Goal: Task Accomplishment & Management: Complete application form

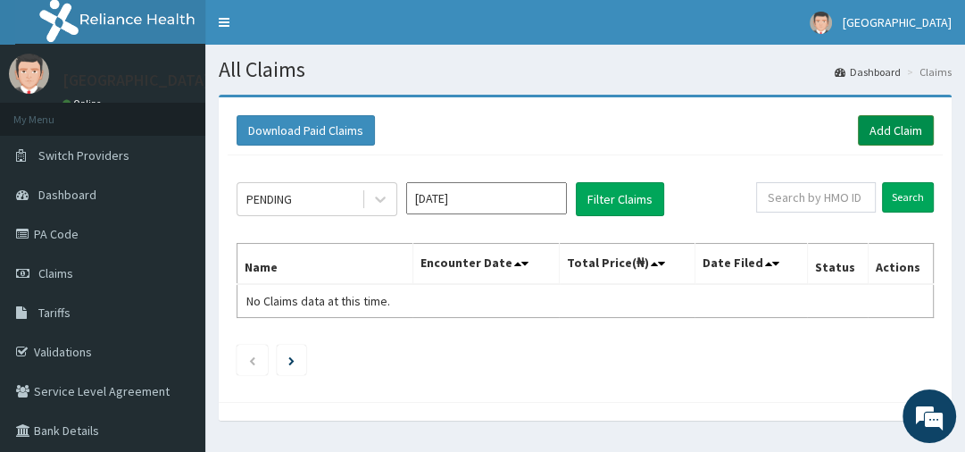
click at [898, 129] on link "Add Claim" at bounding box center [896, 130] width 76 height 30
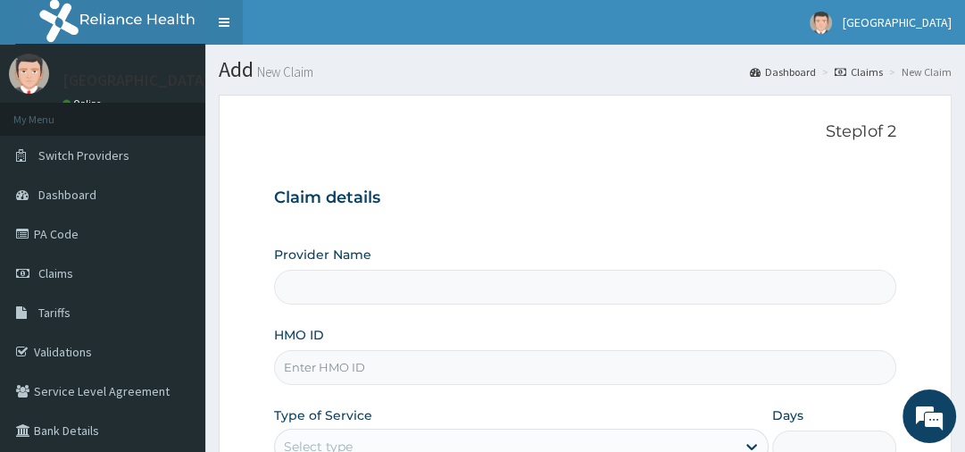
type input "[GEOGRAPHIC_DATA]"
click at [309, 368] on input "HMO ID" at bounding box center [584, 367] width 621 height 35
type input "v"
paste input "FMN/10092/B"
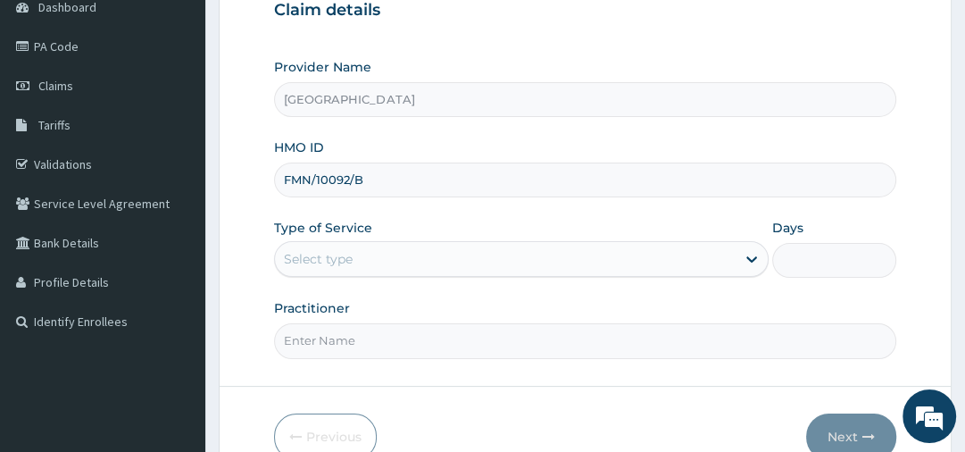
scroll to position [200, 0]
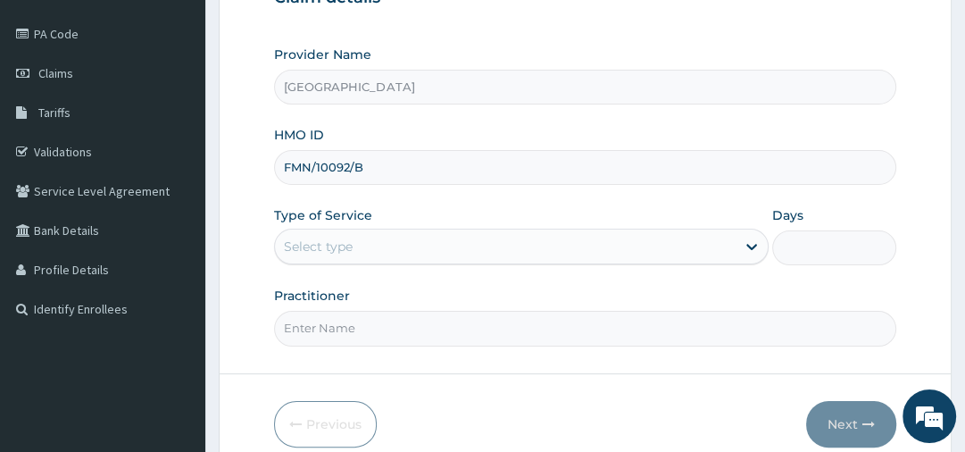
type input "FMN/10092/B"
click at [530, 245] on div "Select type" at bounding box center [505, 246] width 460 height 29
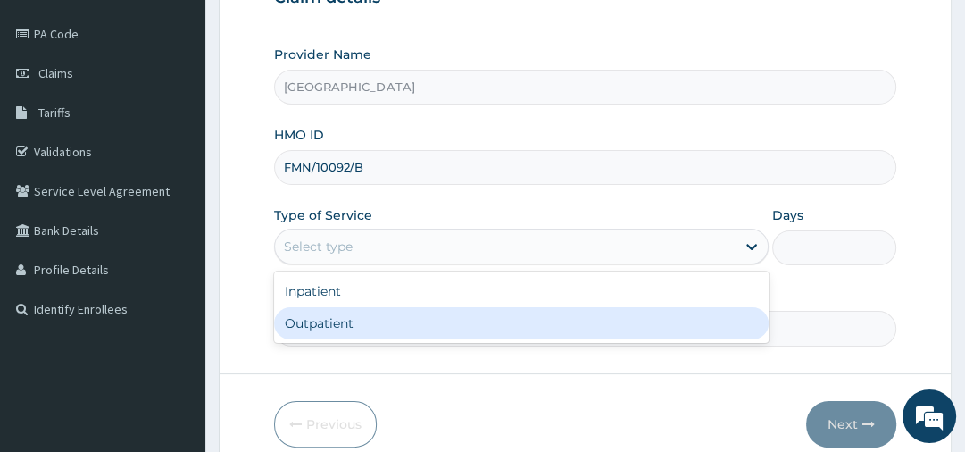
click at [431, 325] on div "Outpatient" at bounding box center [521, 323] width 494 height 32
type input "1"
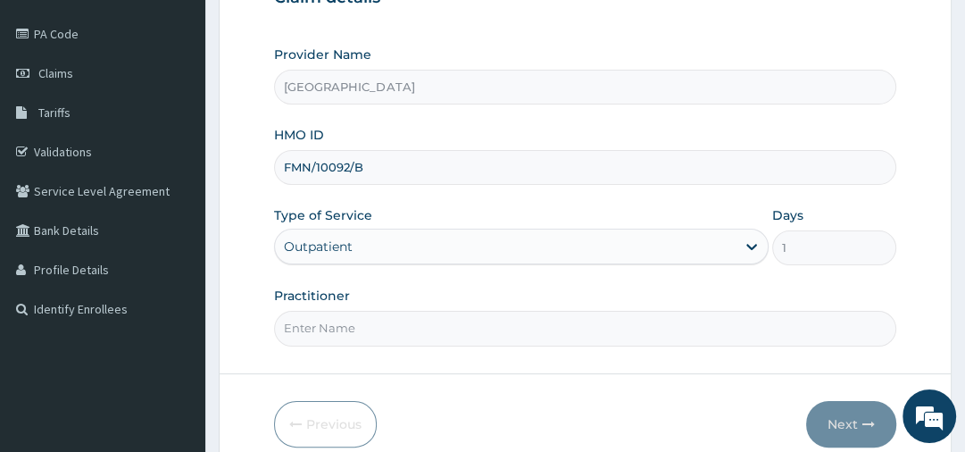
click at [407, 325] on input "Practitioner" at bounding box center [584, 328] width 621 height 35
type input "d"
type input "DR.JOSIAH"
click at [841, 409] on button "Next" at bounding box center [851, 424] width 90 height 46
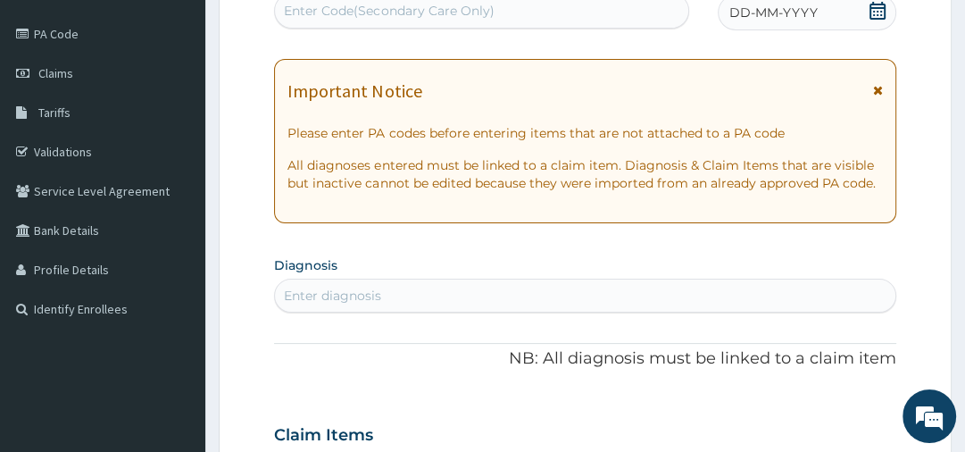
click at [386, 8] on div "Enter Code(Secondary Care Only)" at bounding box center [389, 11] width 210 height 18
paste input "PA/B9EBBD"
type input "PA/B9EBBD"
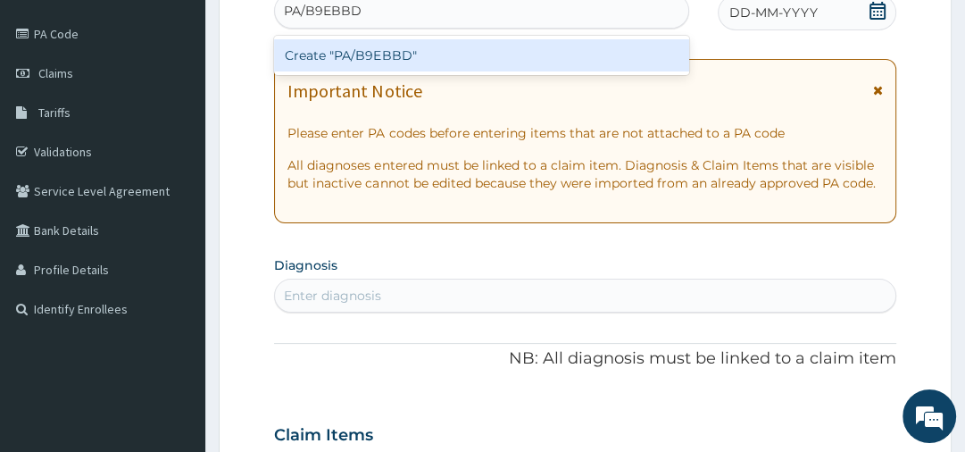
click at [390, 58] on div "Create "PA/B9EBBD"" at bounding box center [481, 55] width 415 height 32
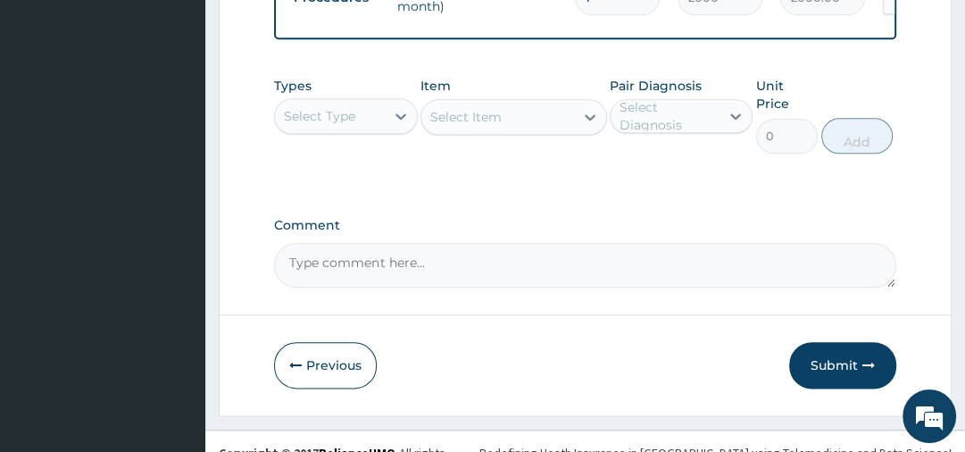
scroll to position [1451, 0]
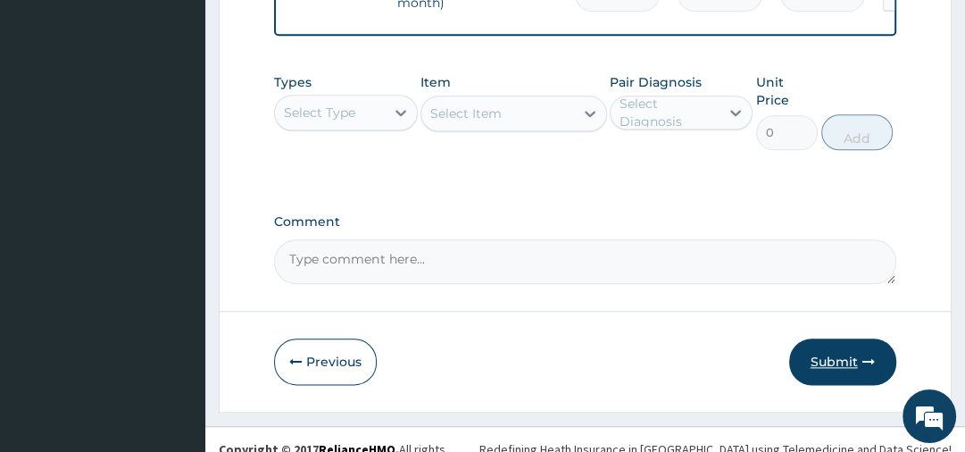
click at [828, 344] on button "Submit" at bounding box center [842, 361] width 107 height 46
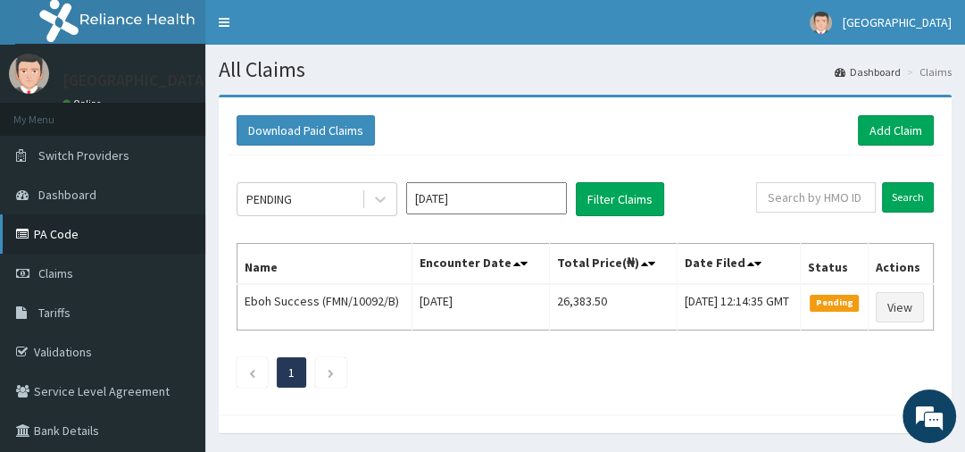
click at [131, 221] on link "PA Code" at bounding box center [102, 233] width 205 height 39
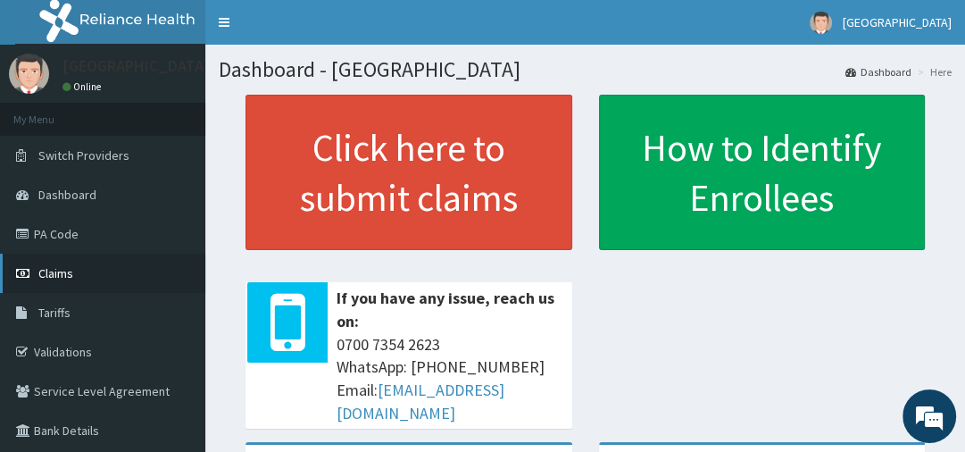
click at [102, 264] on link "Claims" at bounding box center [102, 272] width 205 height 39
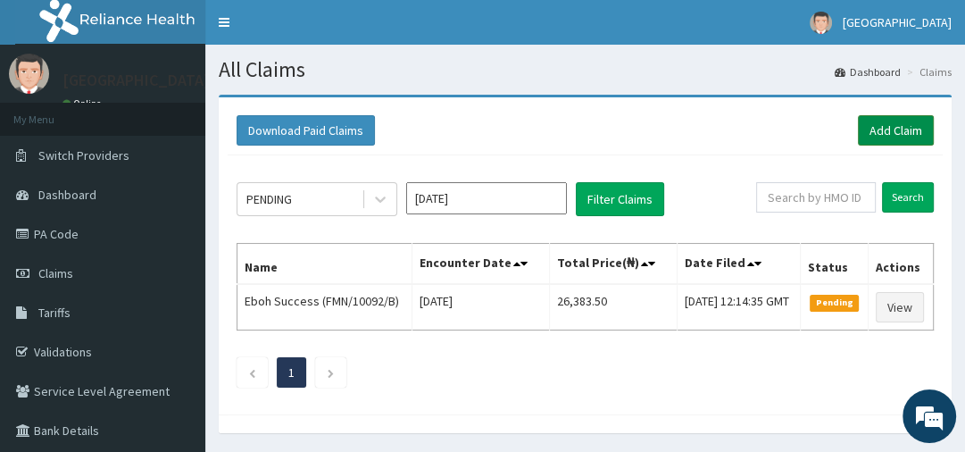
click at [875, 129] on link "Add Claim" at bounding box center [896, 130] width 76 height 30
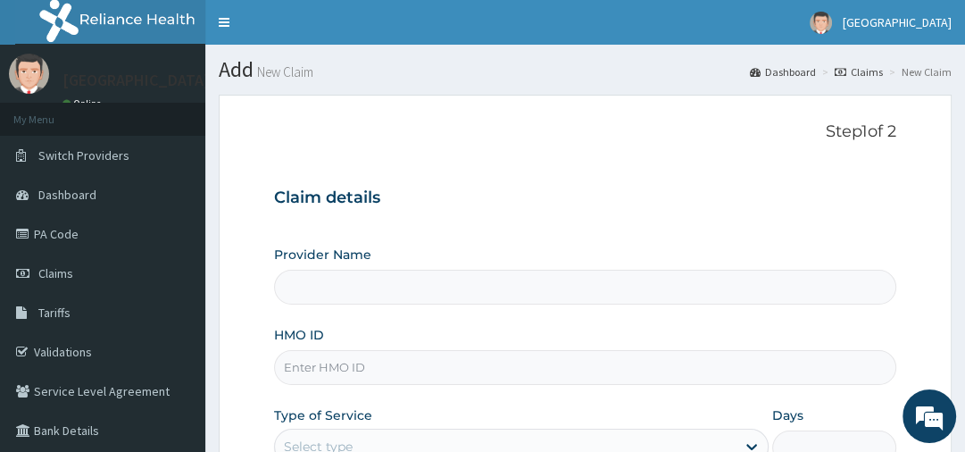
type input "[GEOGRAPHIC_DATA]"
click at [315, 367] on input "HMO ID" at bounding box center [584, 367] width 621 height 35
paste input "OVL/10019/B"
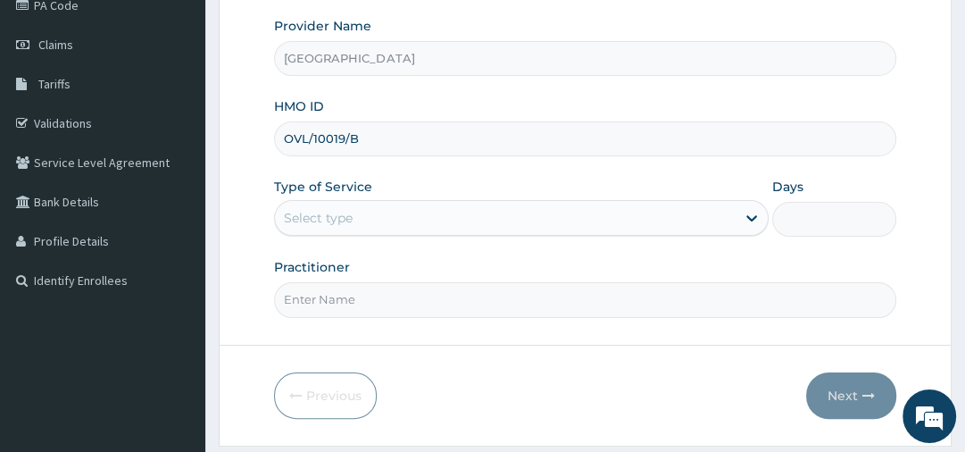
scroll to position [257, 0]
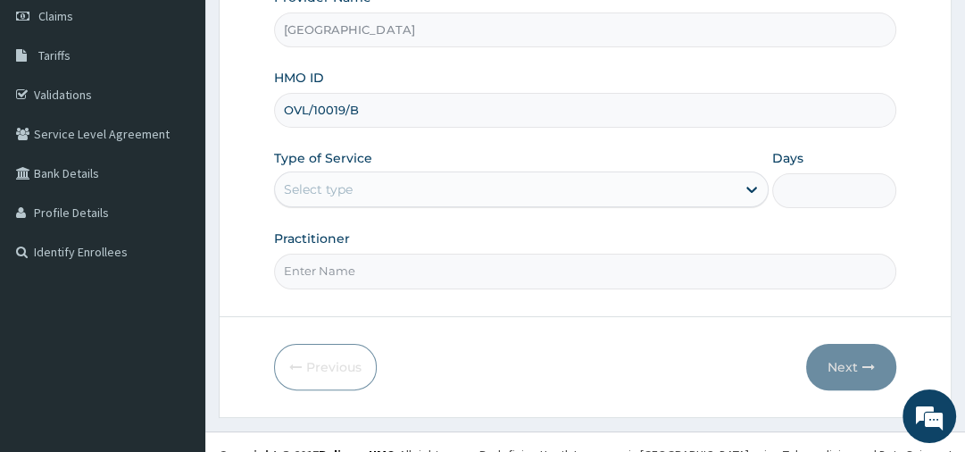
type input "OVL/10019/B"
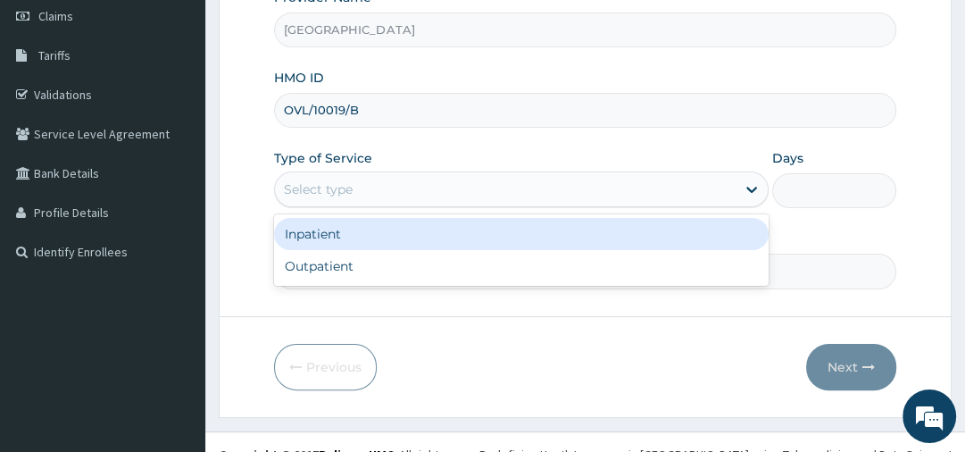
click at [454, 186] on div "Select type" at bounding box center [505, 189] width 460 height 29
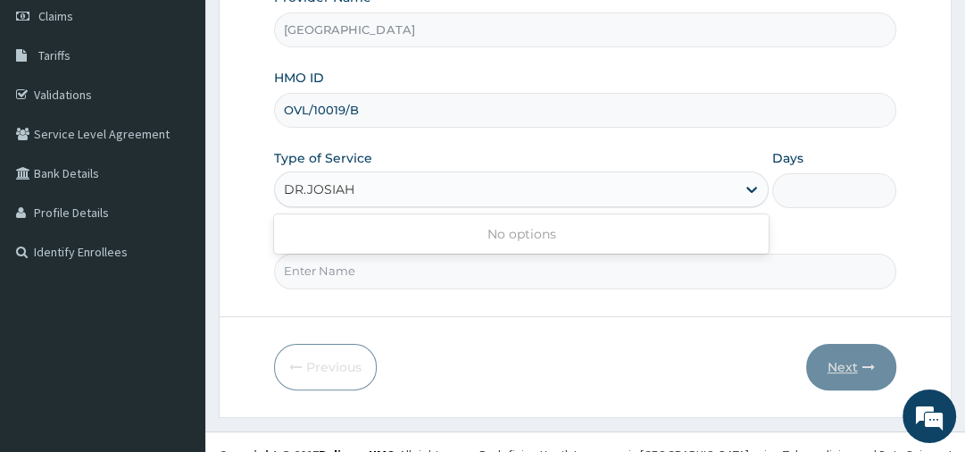
type input "DR.JOSIAH"
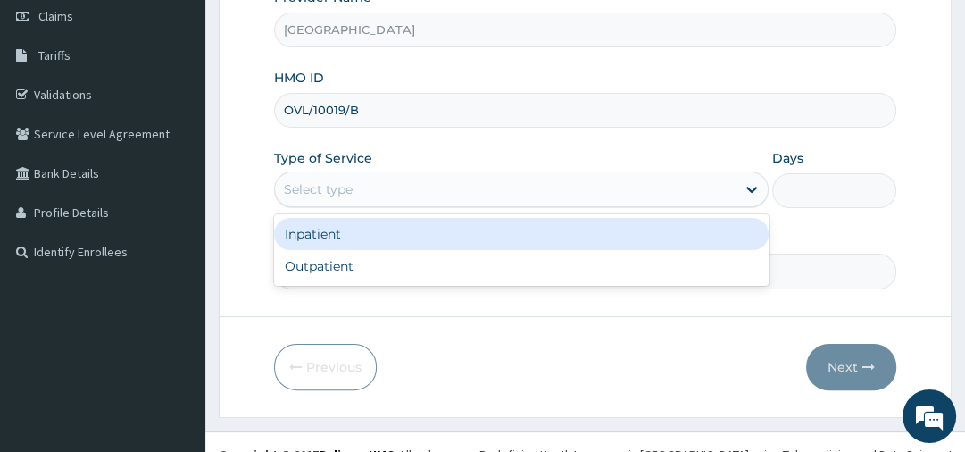
click at [384, 178] on div "Select type" at bounding box center [505, 189] width 460 height 29
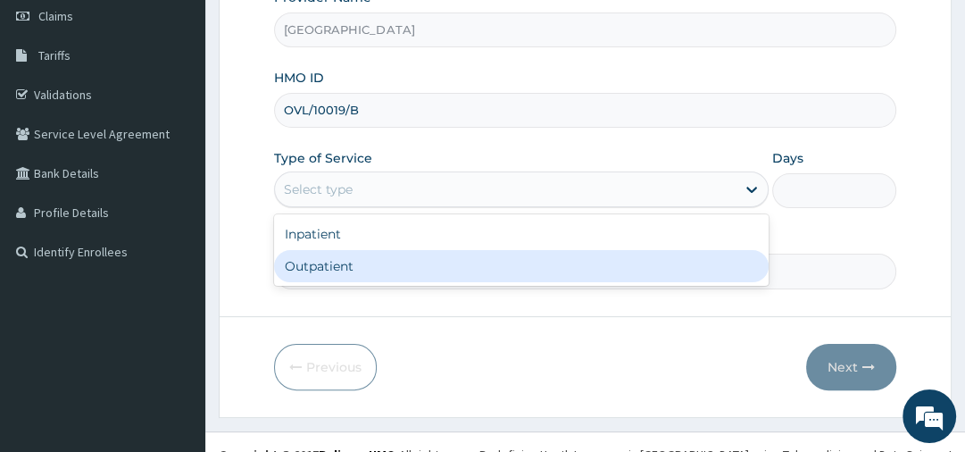
click at [353, 270] on div "Outpatient" at bounding box center [521, 266] width 494 height 32
type input "1"
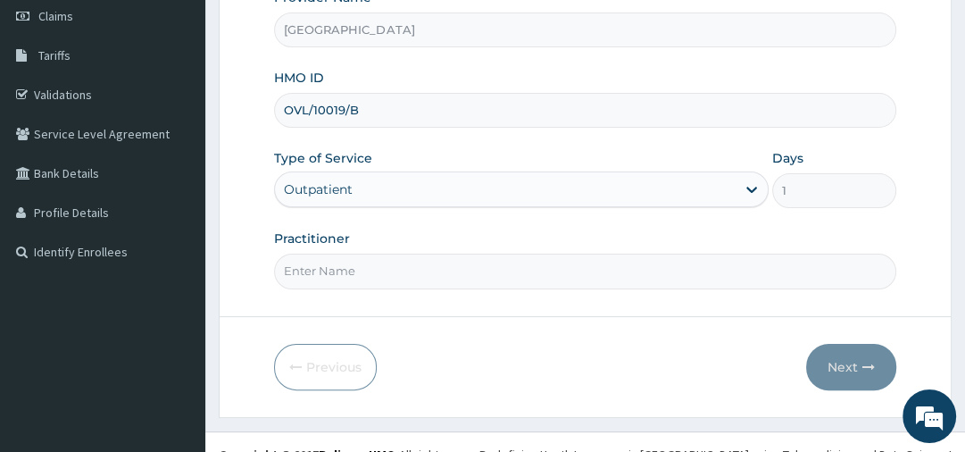
click at [347, 263] on input "Practitioner" at bounding box center [584, 270] width 621 height 35
type input "DR.JOSIAH"
click at [847, 357] on button "Next" at bounding box center [851, 367] width 90 height 46
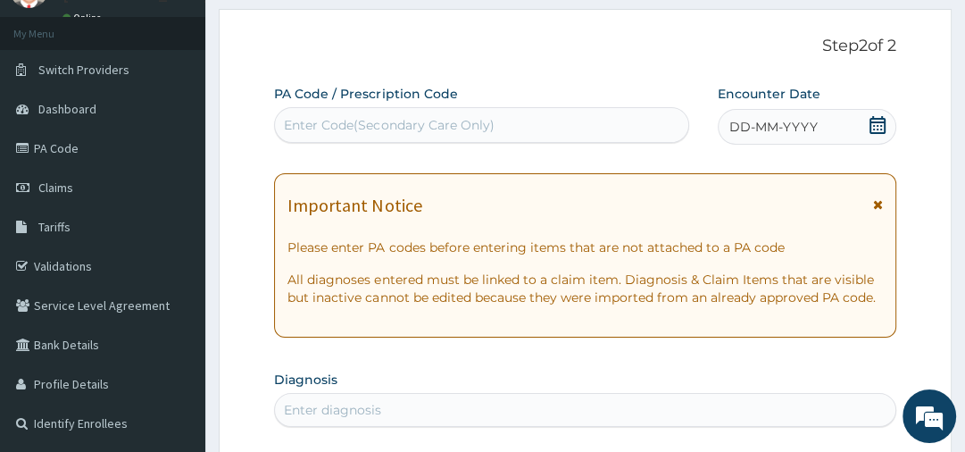
scroll to position [86, 0]
click at [346, 111] on div "Enter Code(Secondary Care Only)" at bounding box center [481, 125] width 413 height 29
paste input "PA/4FD4F1"
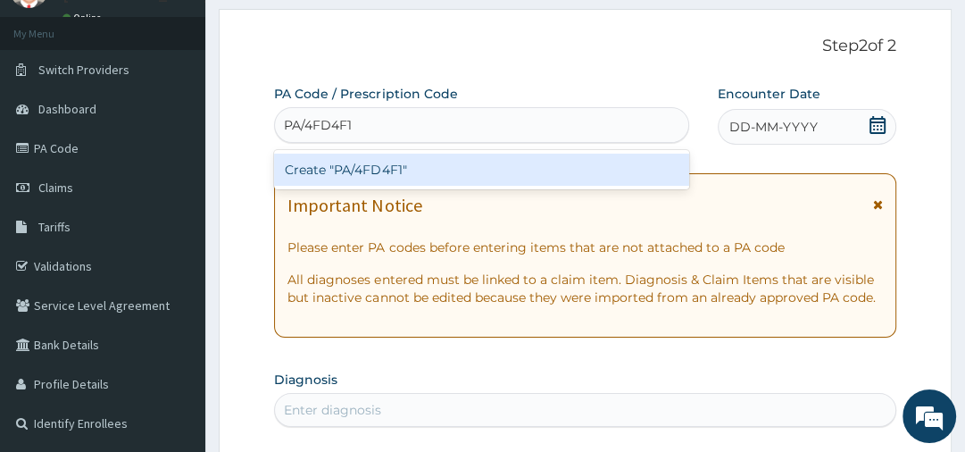
type input "PA/4FD4F1"
click at [429, 170] on div "Create "PA/4FD4F1"" at bounding box center [481, 169] width 415 height 32
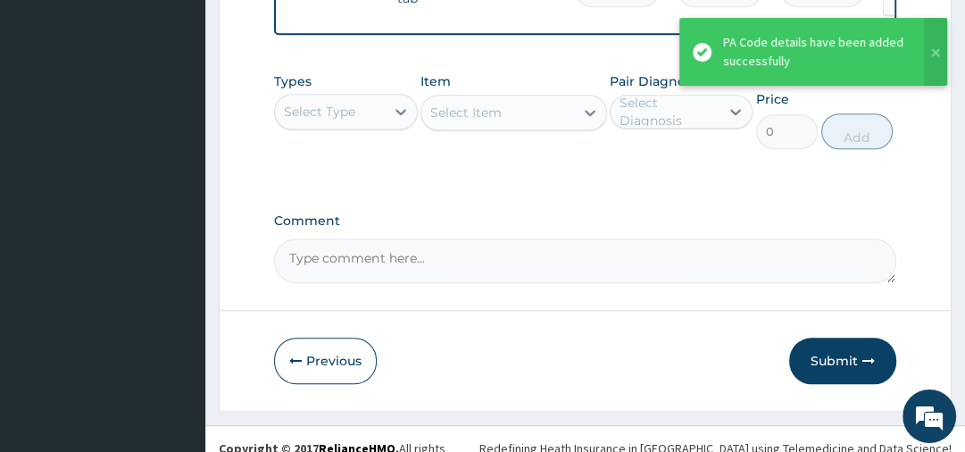
scroll to position [1082, 0]
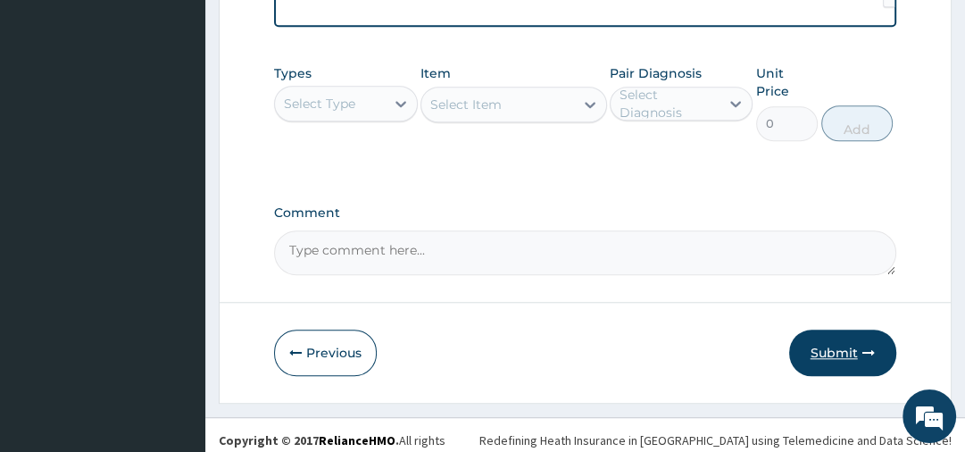
click at [807, 339] on button "Submit" at bounding box center [842, 352] width 107 height 46
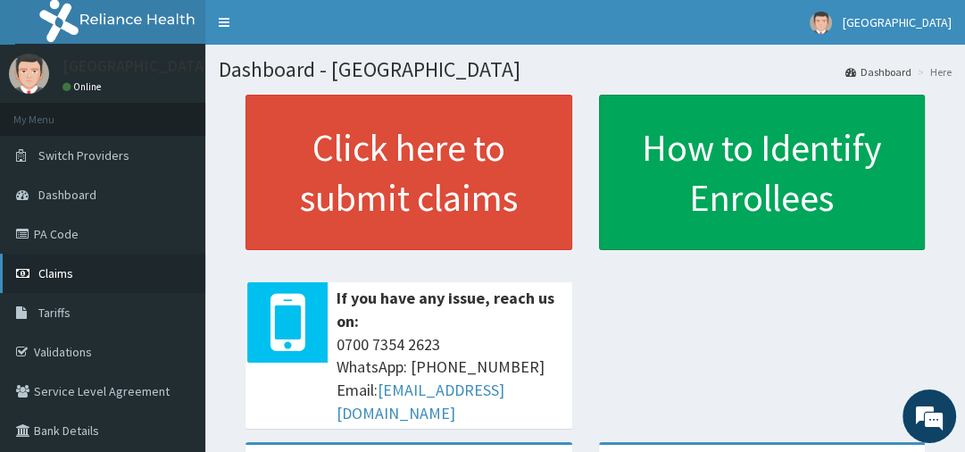
click at [61, 284] on link "Claims" at bounding box center [102, 272] width 205 height 39
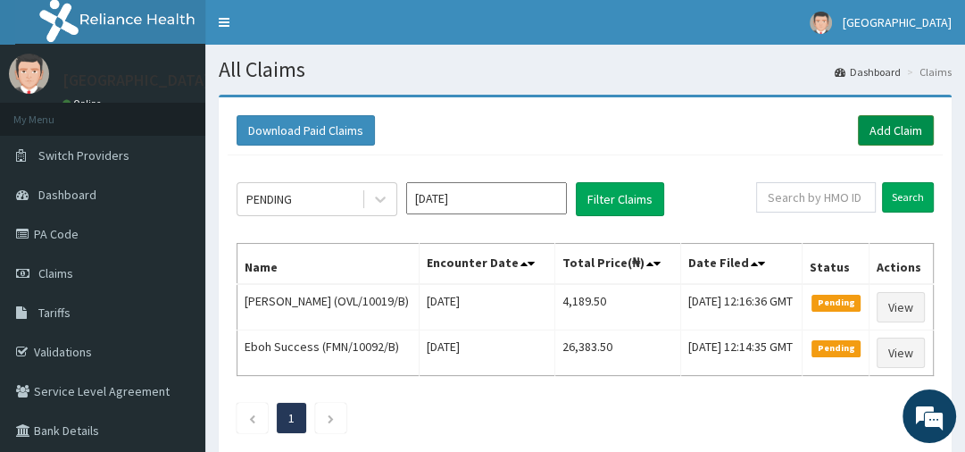
click at [900, 127] on link "Add Claim" at bounding box center [896, 130] width 76 height 30
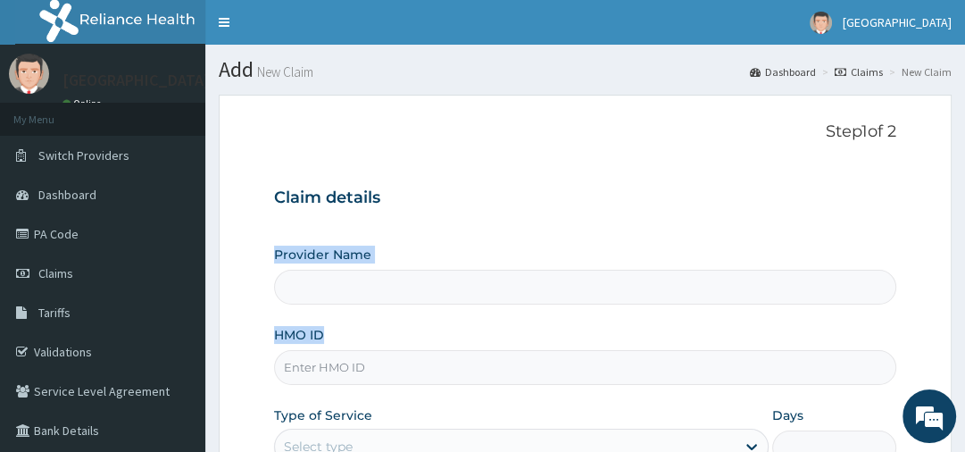
drag, startPoint x: 635, startPoint y: 170, endPoint x: 947, endPoint y: 319, distance: 345.3
click at [947, 319] on form "Step 1 of 2 Claim details Provider Name HMO ID Type of Service Select type Days…" at bounding box center [585, 384] width 733 height 579
type input "[GEOGRAPHIC_DATA]"
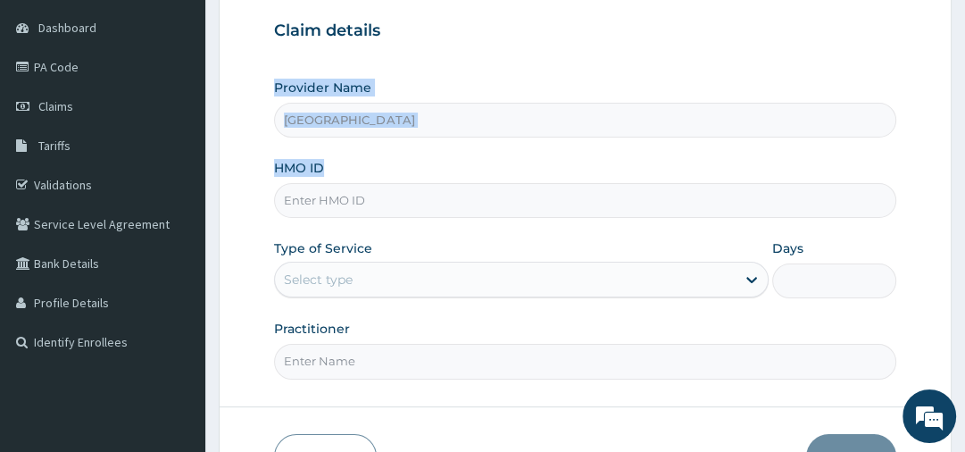
scroll to position [171, 0]
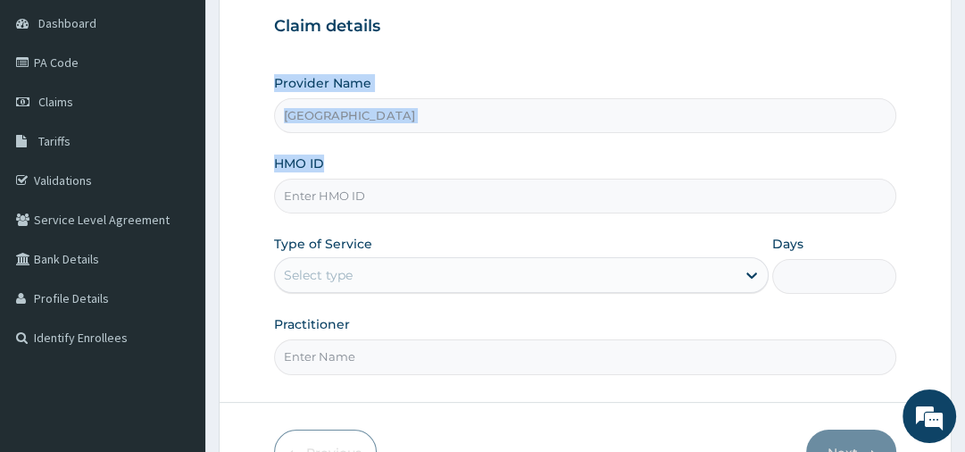
click at [792, 138] on div "Provider Name OPELOYERU HOSPITAL HMO ID Type of Service Select type Days Practi…" at bounding box center [584, 224] width 621 height 300
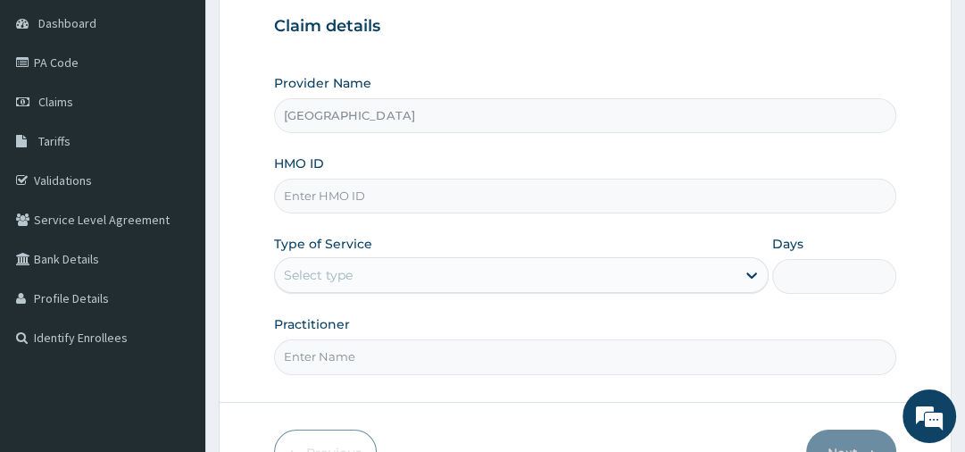
scroll to position [0, 0]
click at [337, 189] on input "HMO ID" at bounding box center [584, 195] width 621 height 35
paste input "OVL/10019/C"
type input "OVL/10019/C"
click at [305, 270] on div "Select type" at bounding box center [318, 275] width 69 height 18
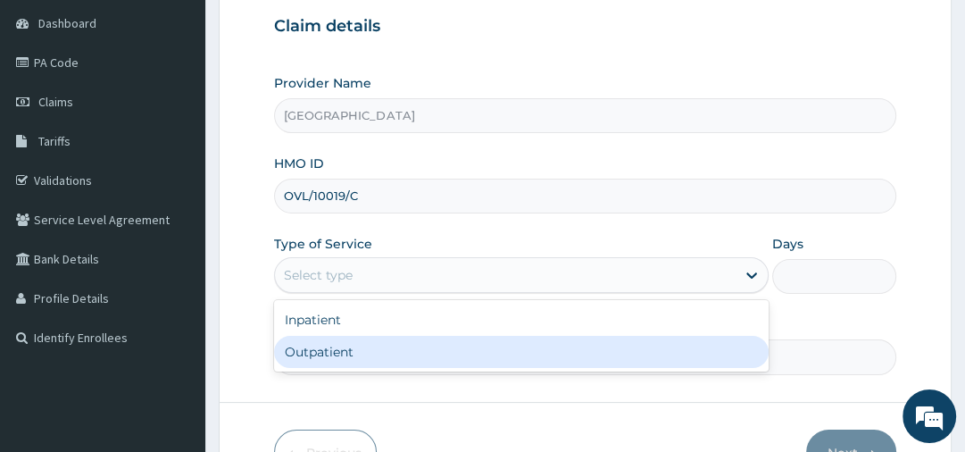
click at [308, 368] on div "Inpatient Outpatient" at bounding box center [521, 335] width 494 height 71
click at [308, 347] on div "Outpatient" at bounding box center [521, 352] width 494 height 32
type input "1"
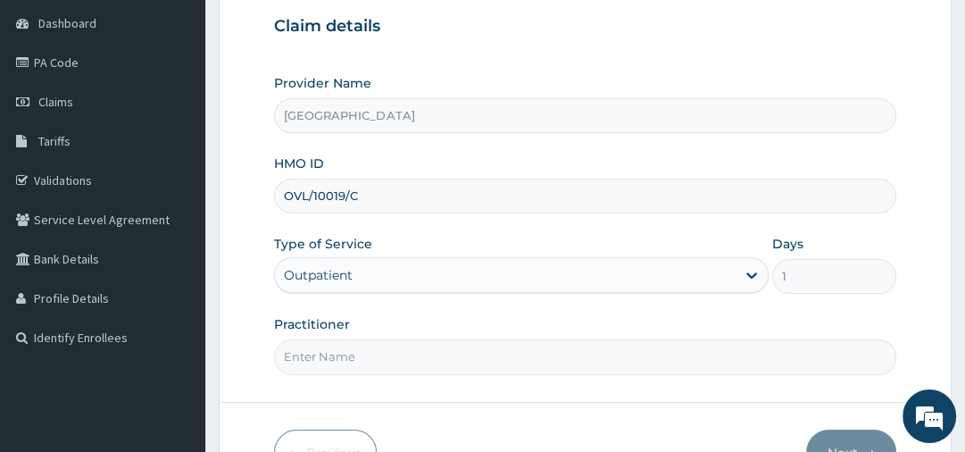
click at [304, 361] on input "Practitioner" at bounding box center [584, 356] width 621 height 35
type input "DR.JOSIAH"
click at [856, 440] on button "Next" at bounding box center [851, 452] width 90 height 46
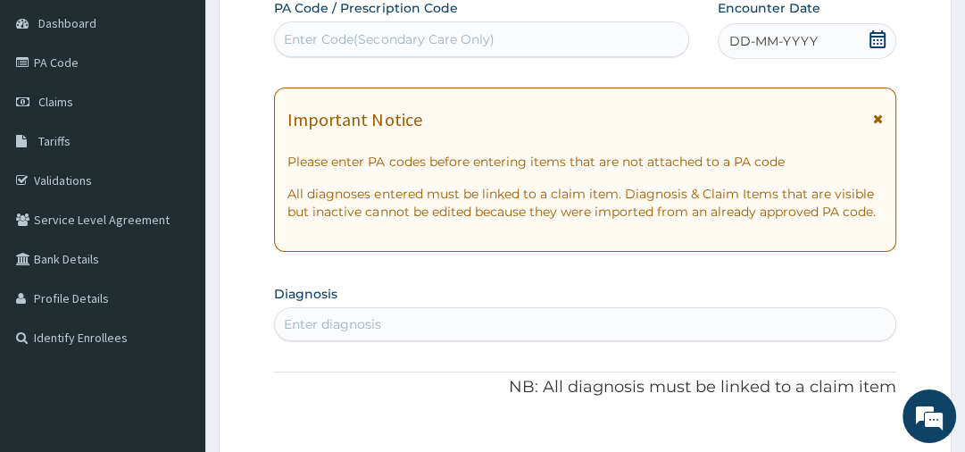
click at [292, 24] on div "Enter Code(Secondary Care Only)" at bounding box center [481, 39] width 415 height 36
paste input "PA/21B1CF"
type input "PA/21B1CF"
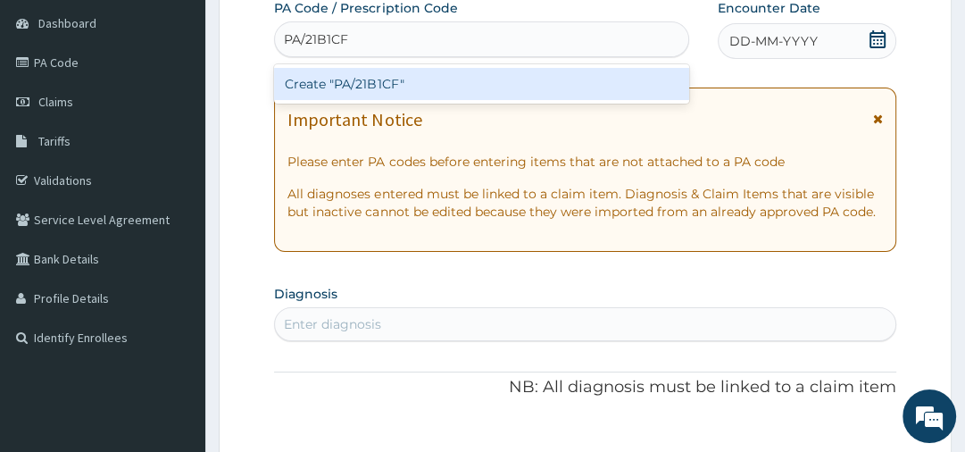
click at [419, 75] on div "Create "PA/21B1CF"" at bounding box center [481, 84] width 415 height 32
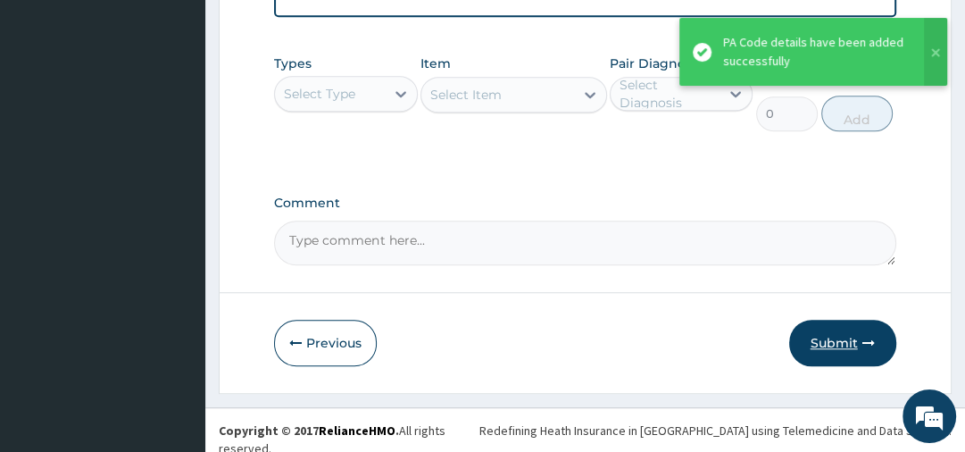
scroll to position [1021, 0]
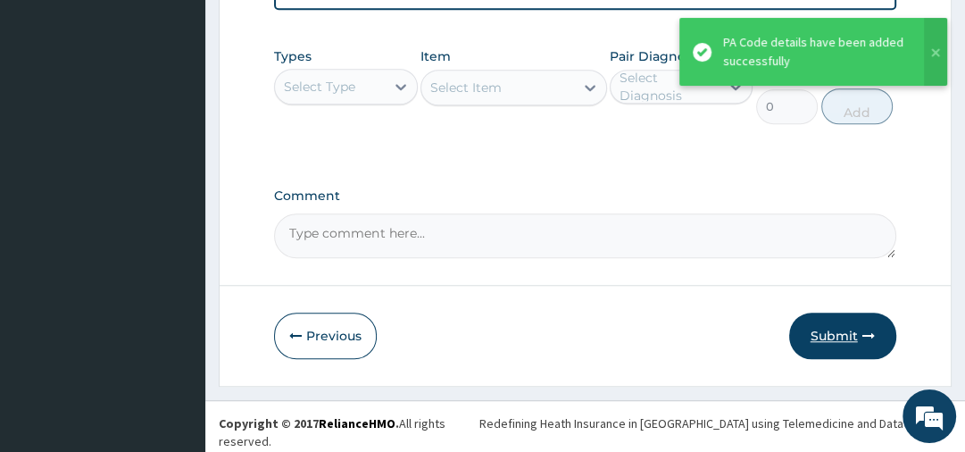
click at [837, 341] on button "Submit" at bounding box center [842, 335] width 107 height 46
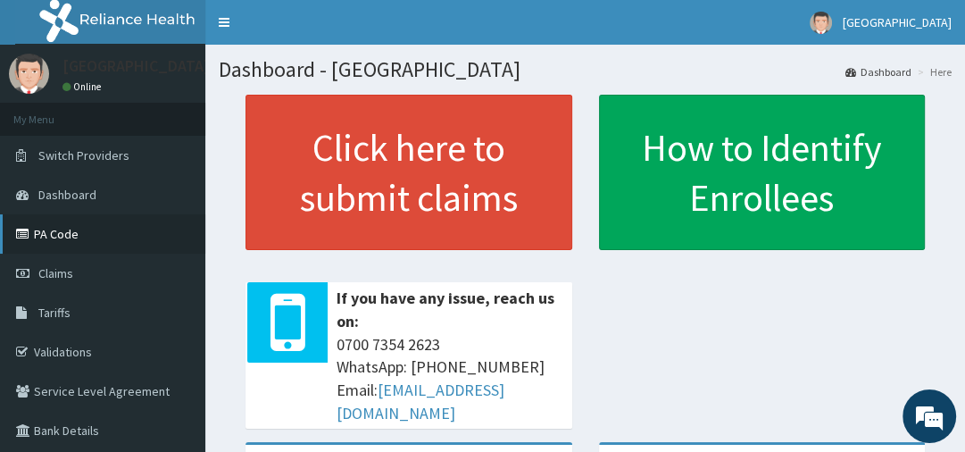
click at [75, 236] on link "PA Code" at bounding box center [102, 233] width 205 height 39
click at [109, 263] on link "Claims" at bounding box center [102, 272] width 205 height 39
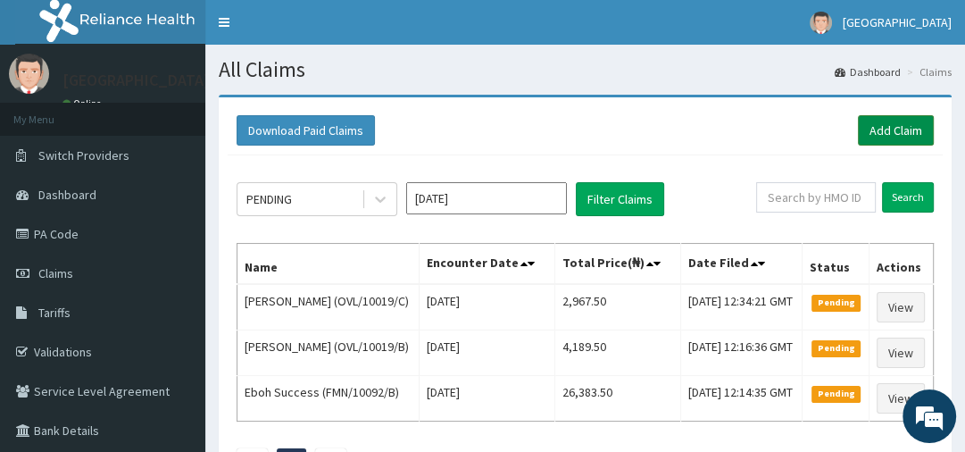
click at [879, 130] on link "Add Claim" at bounding box center [896, 130] width 76 height 30
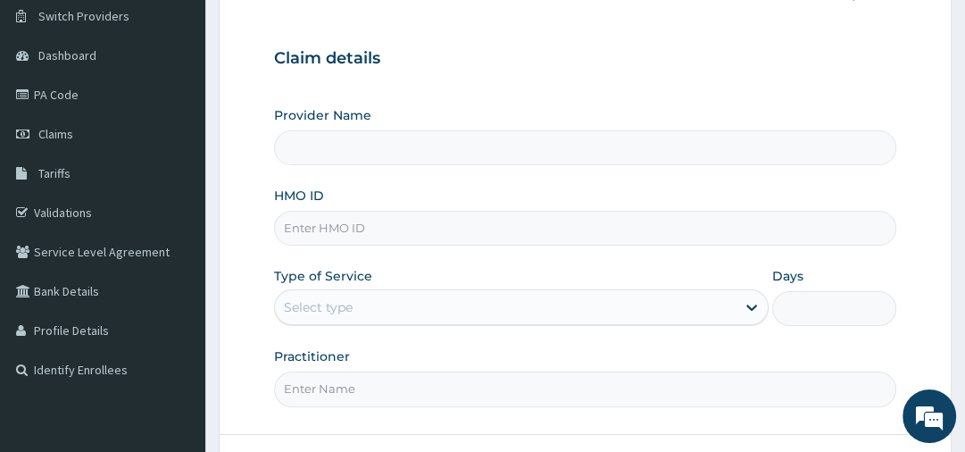
scroll to position [143, 0]
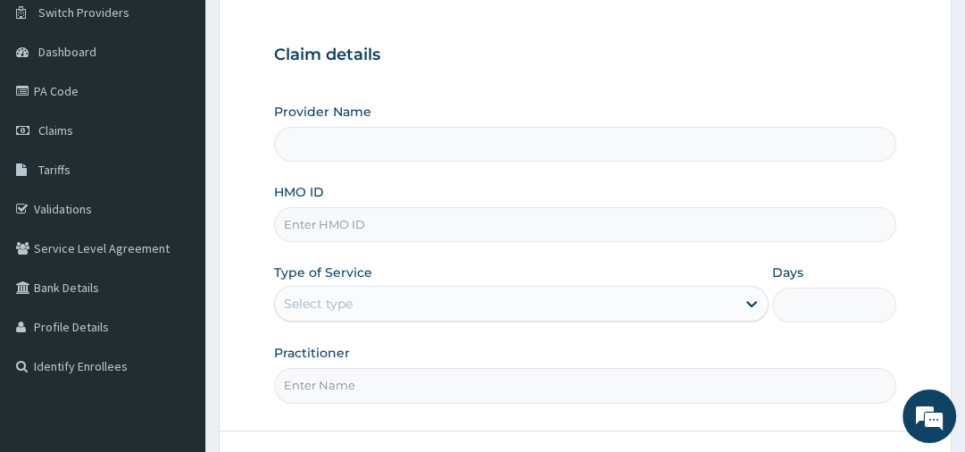
click at [317, 311] on div "Select type" at bounding box center [318, 303] width 69 height 18
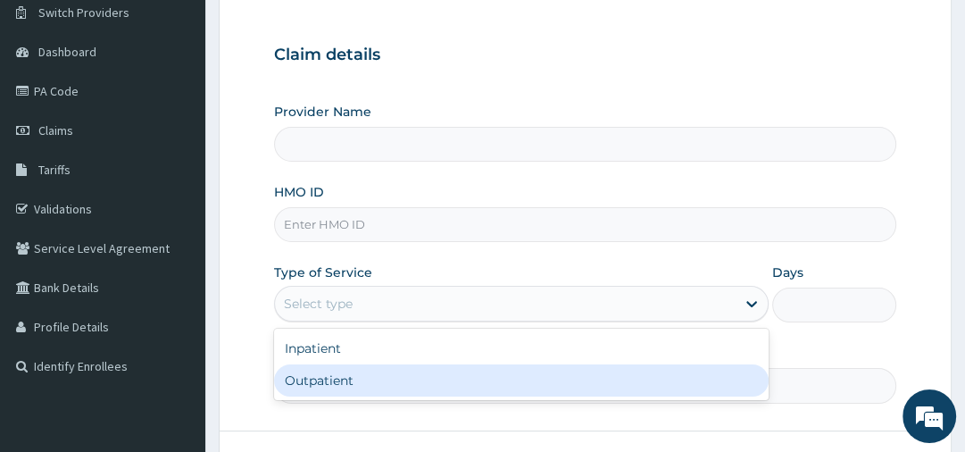
click at [312, 381] on div "Outpatient" at bounding box center [521, 380] width 494 height 32
type input "1"
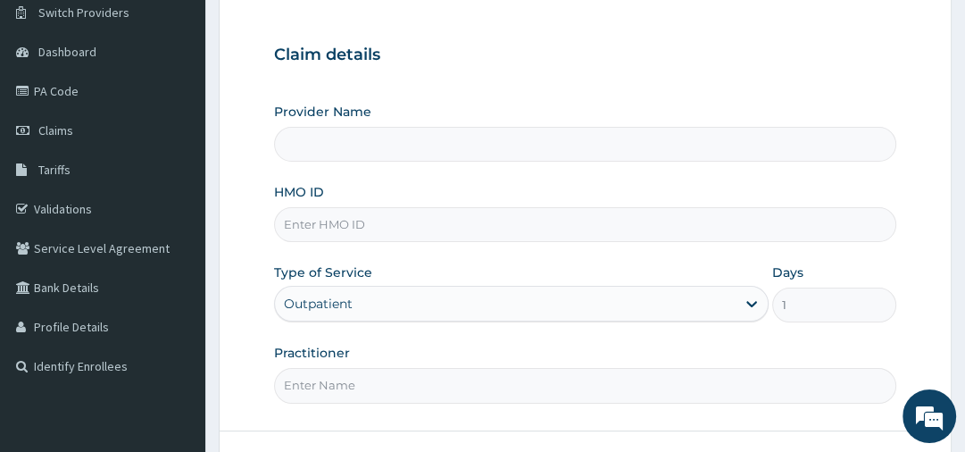
click at [305, 386] on input "Practitioner" at bounding box center [584, 385] width 621 height 35
type input "DR.JOSIAH"
click at [300, 156] on input "Provider Name" at bounding box center [584, 144] width 621 height 35
click at [294, 225] on input "HMO ID" at bounding box center [584, 224] width 621 height 35
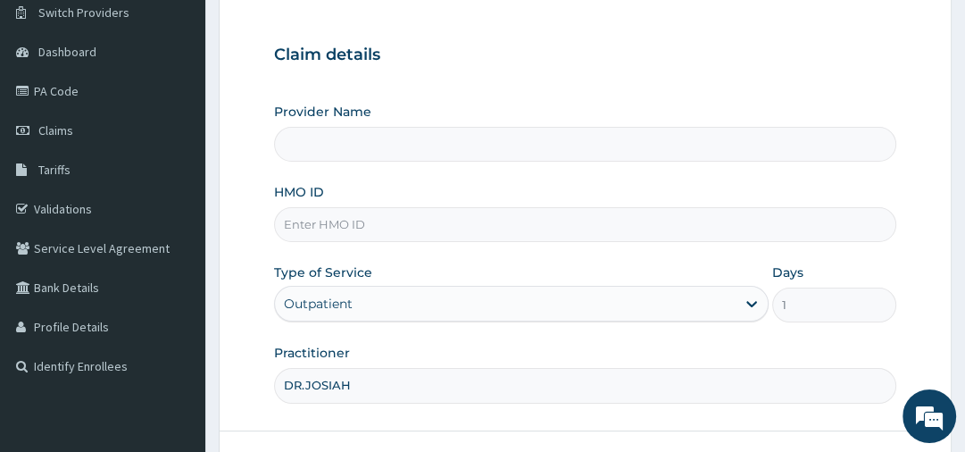
click at [311, 220] on input "HMO ID" at bounding box center [584, 224] width 621 height 35
paste input "OVL/10019/D"
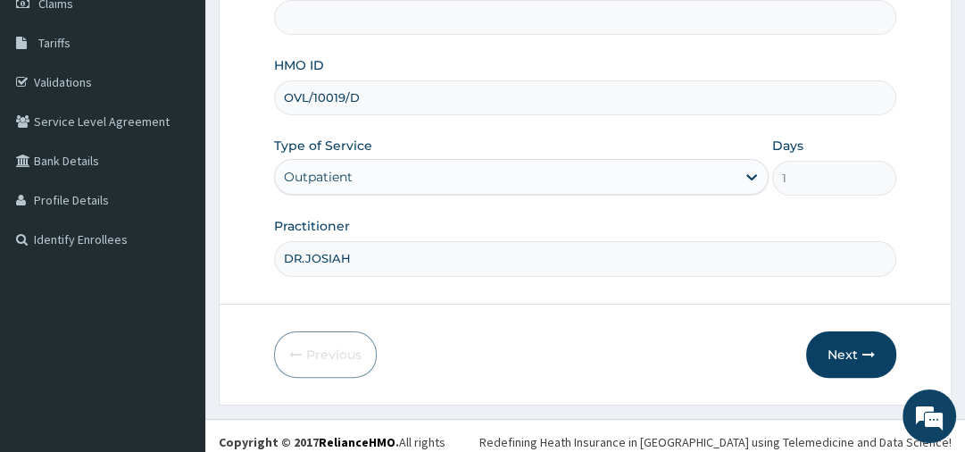
scroll to position [278, 0]
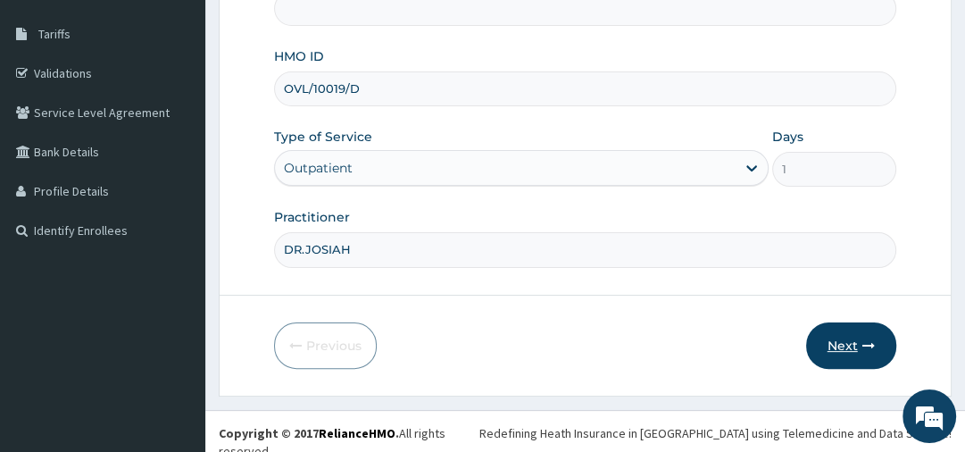
type input "OVL/10019/D"
click at [832, 342] on button "Next" at bounding box center [851, 345] width 90 height 46
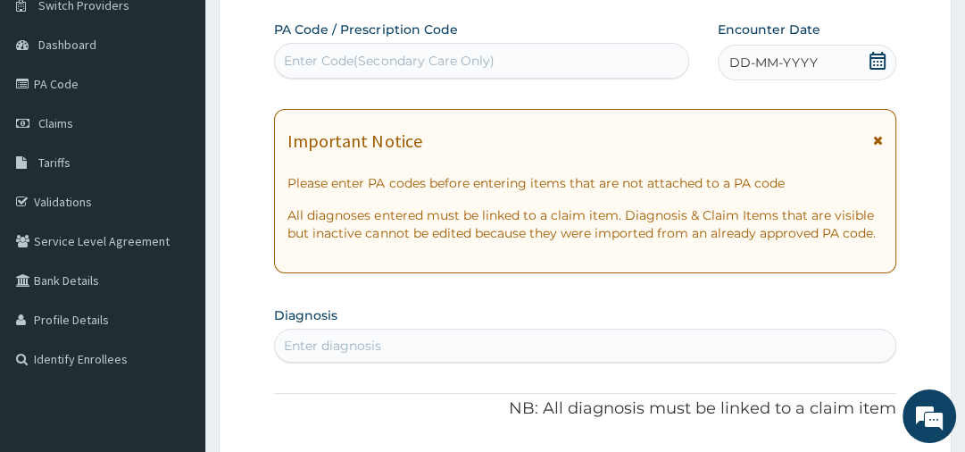
scroll to position [136, 0]
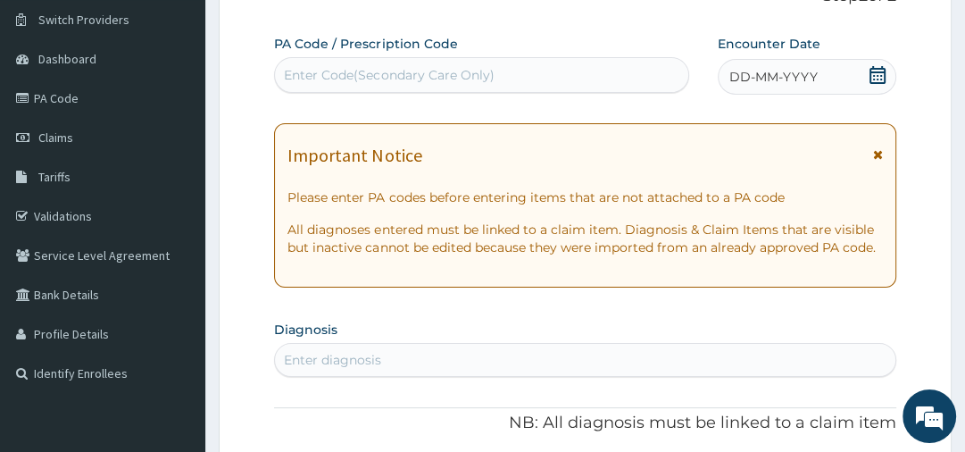
click at [321, 75] on div "Enter Code(Secondary Care Only)" at bounding box center [389, 75] width 210 height 18
paste input "PA/95FA1D"
type input "PA/95FA1D"
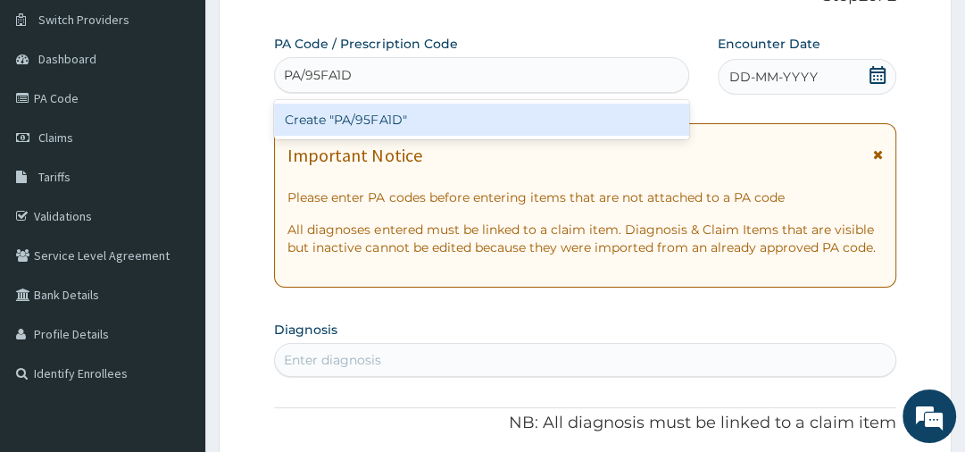
click at [342, 121] on div "Create "PA/95FA1D"" at bounding box center [481, 120] width 415 height 32
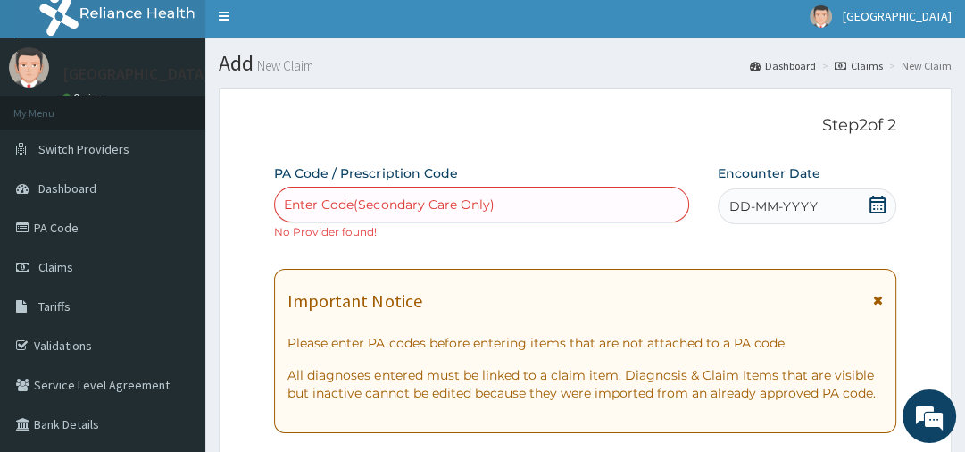
scroll to position [0, 0]
